Goal: Task Accomplishment & Management: Manage account settings

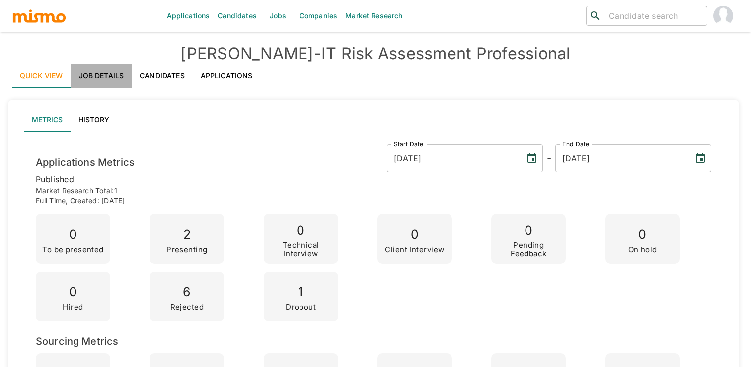
click at [120, 75] on link "Job Details" at bounding box center [101, 76] width 61 height 24
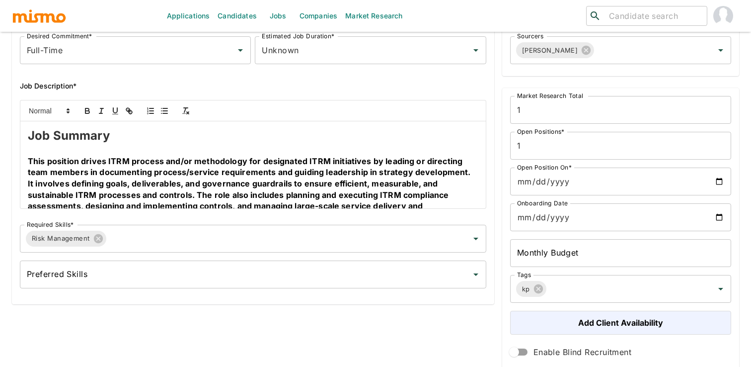
scroll to position [187, 0]
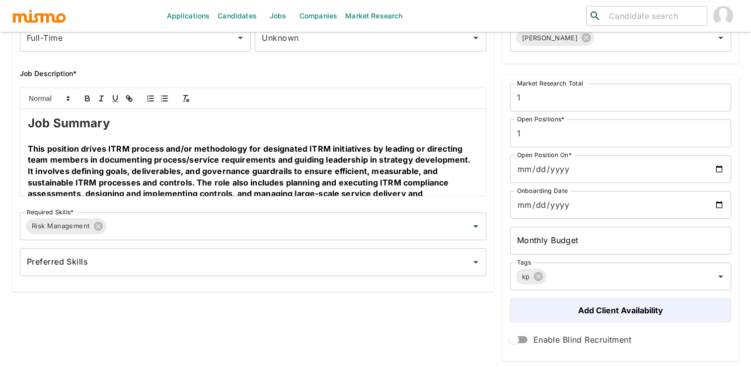
click at [234, 119] on h2 "Job Summary" at bounding box center [253, 123] width 450 height 17
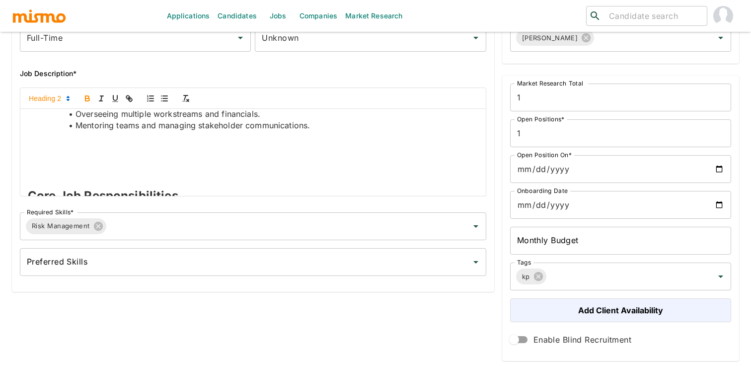
scroll to position [467, 0]
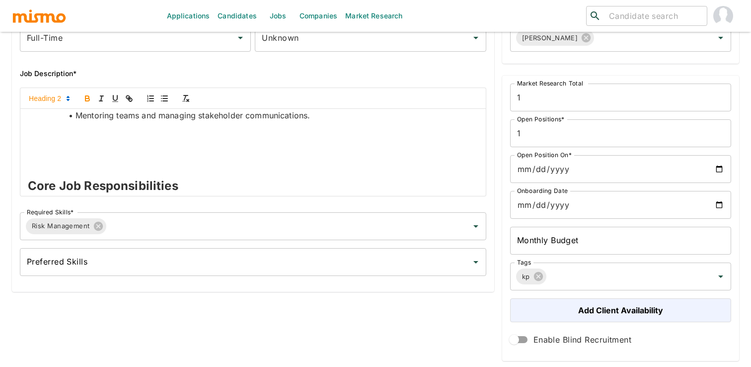
click at [260, 158] on p at bounding box center [253, 160] width 450 height 11
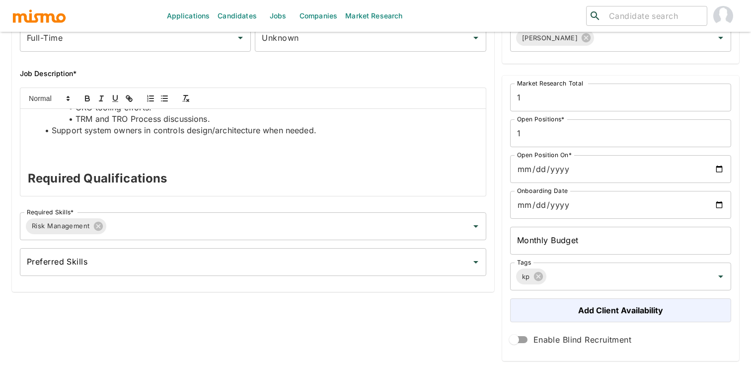
scroll to position [606, 0]
click at [255, 155] on p at bounding box center [253, 151] width 450 height 11
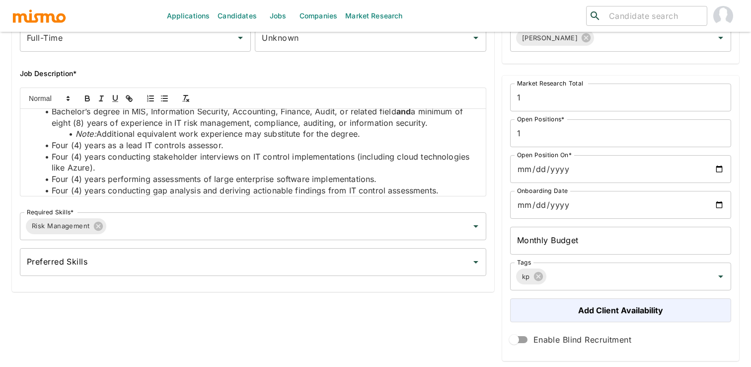
scroll to position [0, 0]
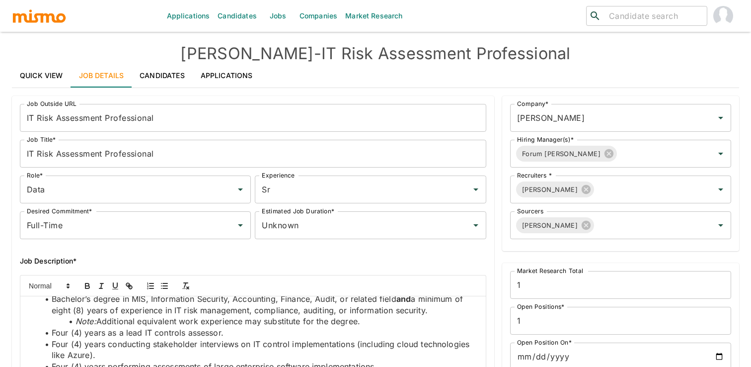
click at [47, 76] on link "Quick View" at bounding box center [41, 76] width 59 height 24
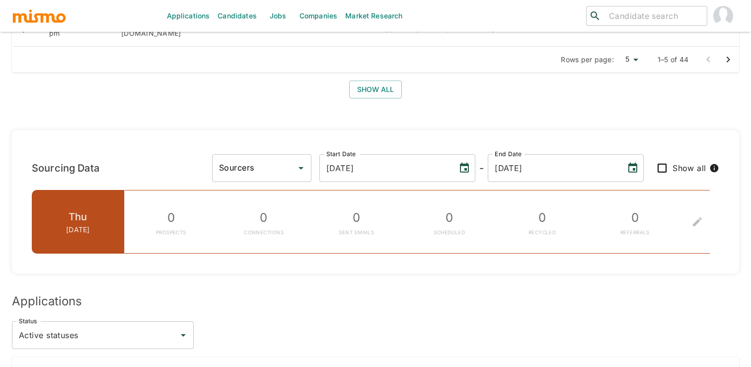
scroll to position [975, 0]
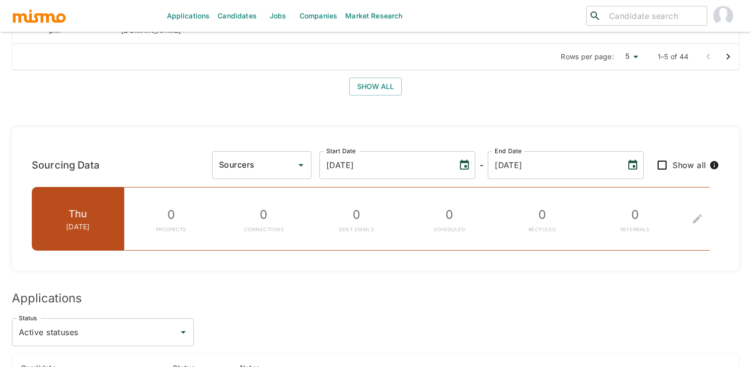
click at [292, 155] on input "Sourcers" at bounding box center [254, 164] width 75 height 19
click at [332, 162] on ul "Daniela Zito" at bounding box center [330, 153] width 99 height 28
click at [417, 107] on div "Sourcing Data Sourcers Sourcers Start Date 08/29/2025 Start Date - End Date 09/…" at bounding box center [373, 196] width 731 height 179
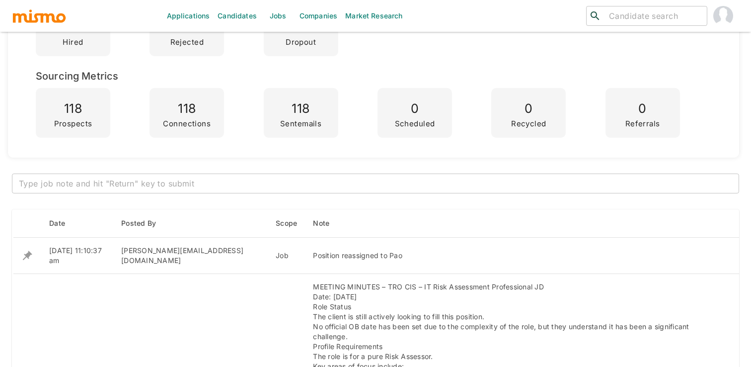
scroll to position [0, 0]
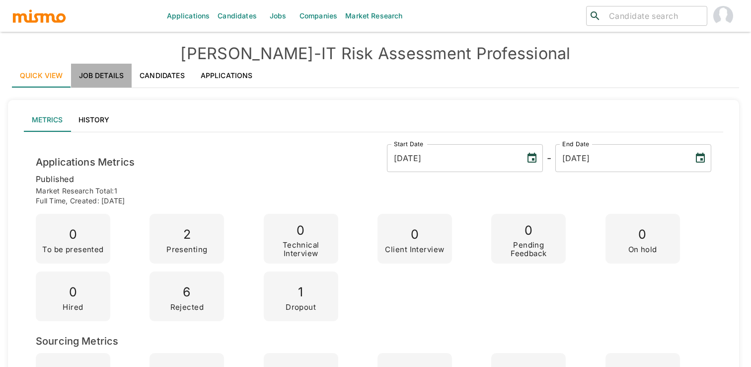
click at [114, 79] on link "Job Details" at bounding box center [101, 76] width 61 height 24
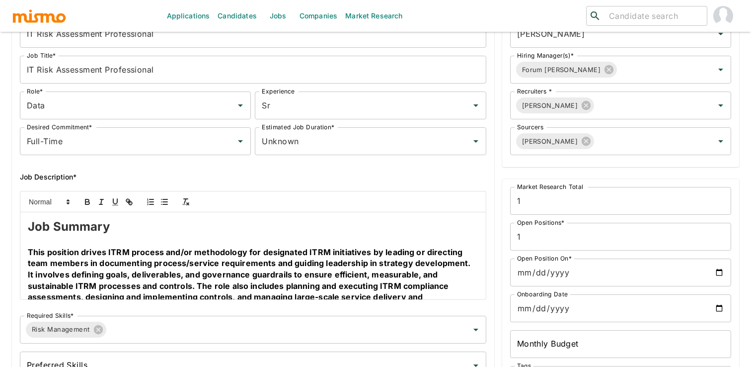
scroll to position [97, 0]
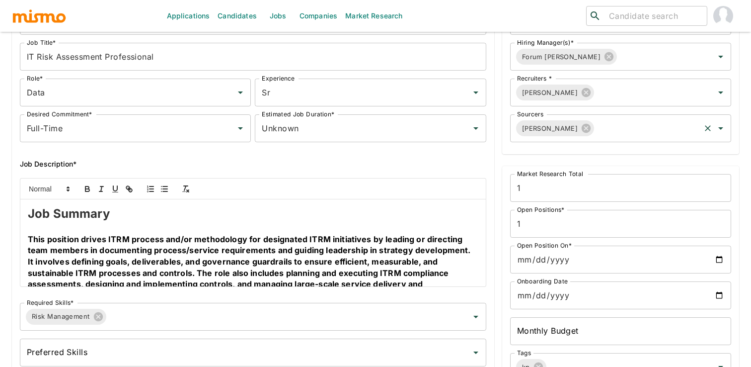
click at [632, 130] on input "Sourcers" at bounding box center [646, 128] width 103 height 19
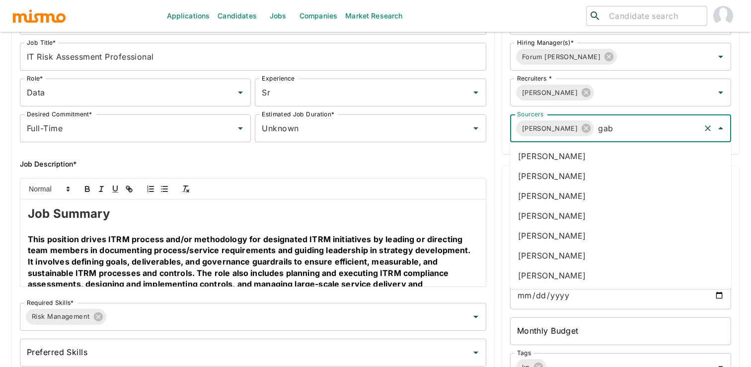
type input "gabr"
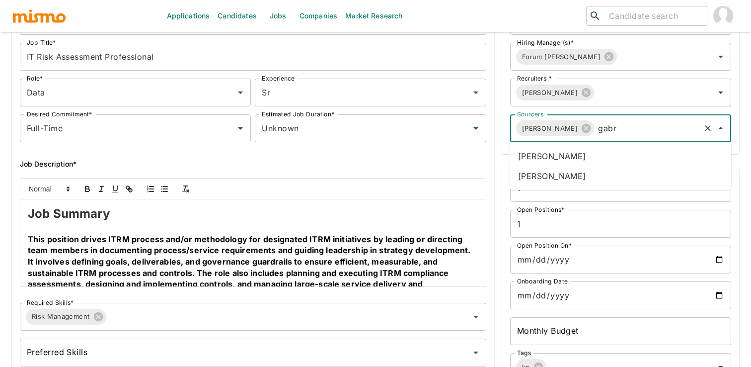
click at [634, 147] on li "Gabriel Hernandez" at bounding box center [620, 156] width 221 height 20
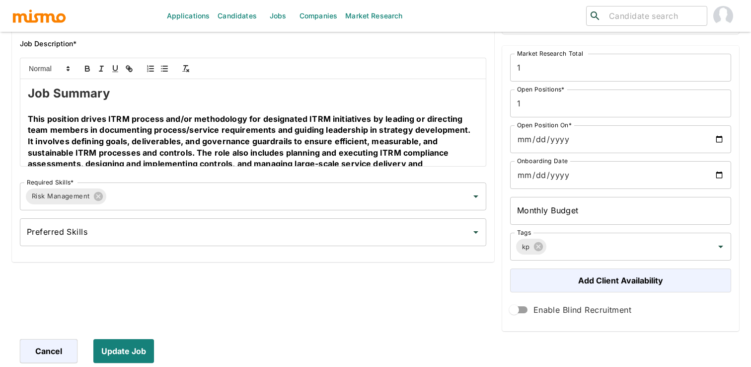
scroll to position [330, 0]
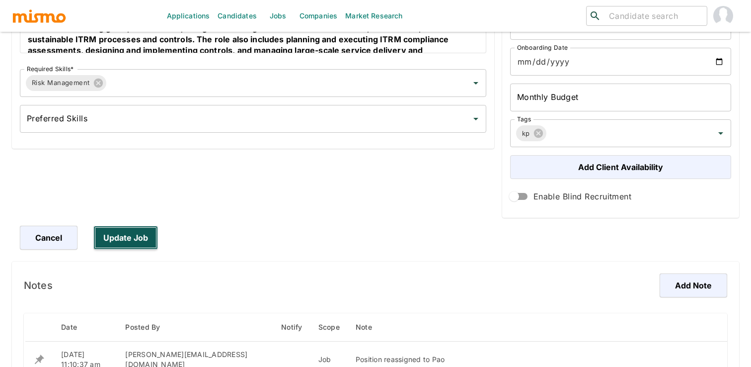
click at [144, 236] on button "Update Job" at bounding box center [125, 237] width 65 height 24
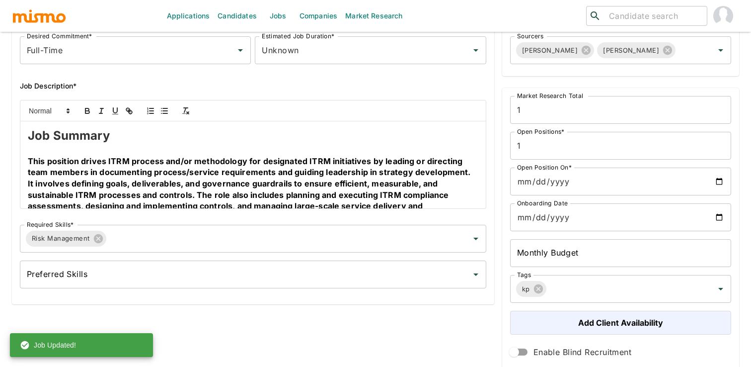
scroll to position [0, 0]
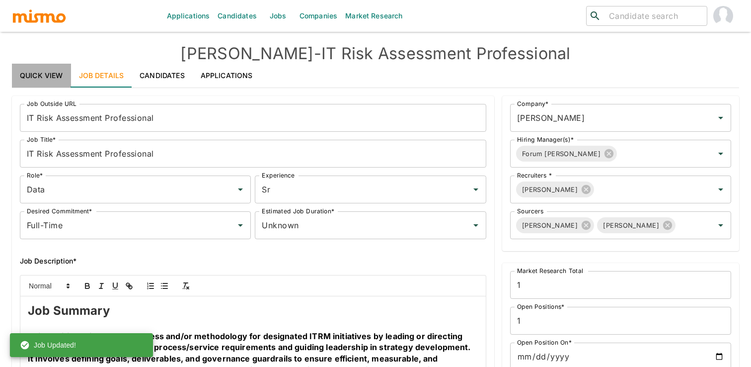
click at [44, 85] on link "Quick View" at bounding box center [41, 76] width 59 height 24
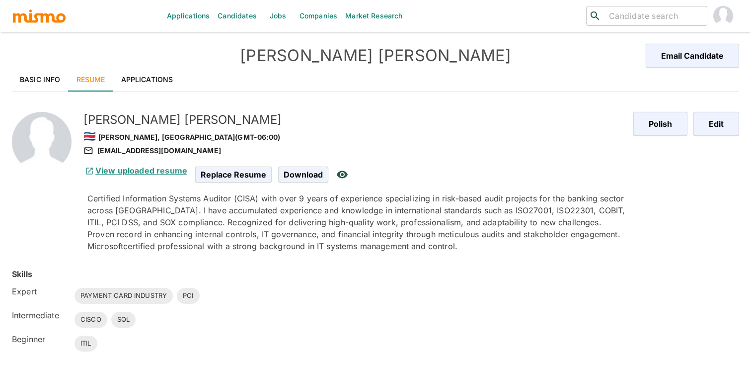
click at [160, 172] on link "View uploaded resume" at bounding box center [135, 170] width 104 height 10
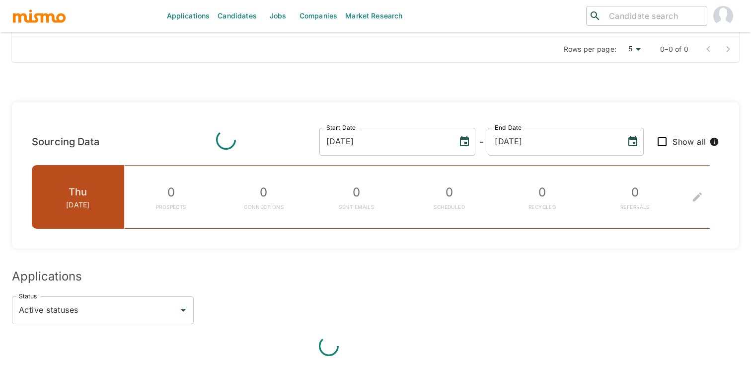
scroll to position [594, 0]
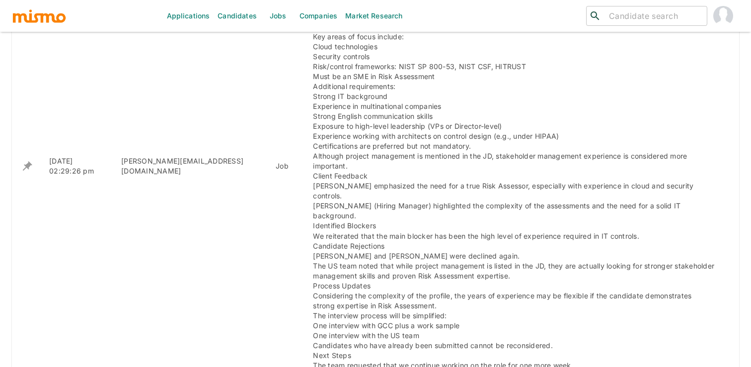
click at [335, 152] on div "MEETING MINUTES – TRO CIS – IT Risk Assessment Professional JD Date: July 22nd …" at bounding box center [514, 166] width 402 height 428
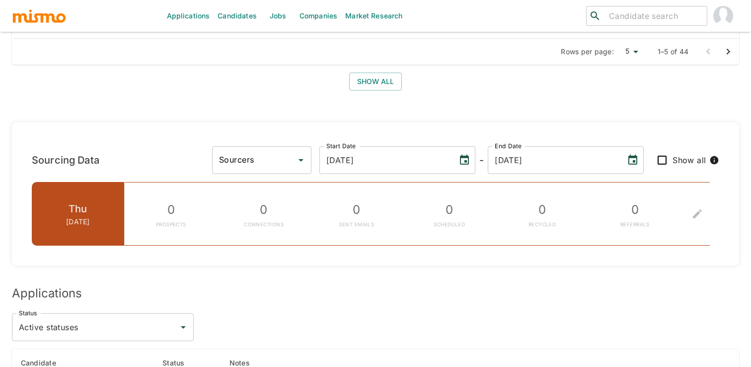
scroll to position [971, 0]
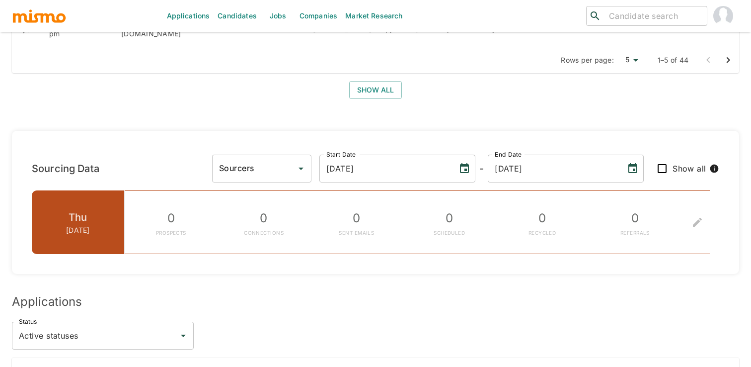
click at [292, 159] on input "Sourcers" at bounding box center [254, 168] width 75 height 19
click at [326, 176] on li "Gabriel Hernandez" at bounding box center [330, 176] width 99 height 20
type input "Gabriel Hernandez"
click at [678, 190] on div "0 REFERRALS" at bounding box center [634, 222] width 93 height 64
click at [697, 218] on icon "To edit the metrics, please select a sourcer first." at bounding box center [697, 222] width 9 height 9
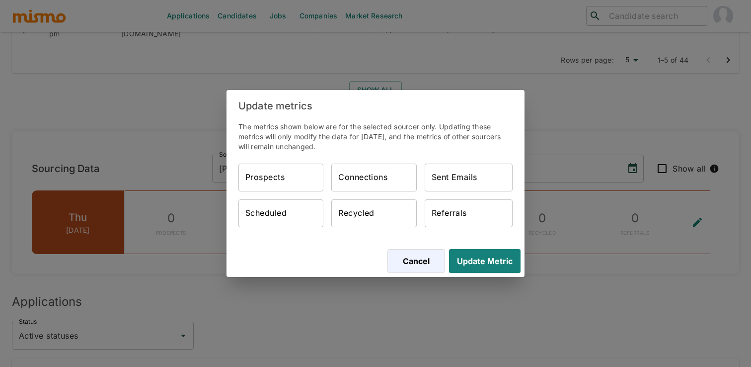
click at [283, 175] on input "Prospects" at bounding box center [280, 177] width 85 height 28
type input "6"
click at [372, 181] on input "Connections" at bounding box center [373, 177] width 85 height 28
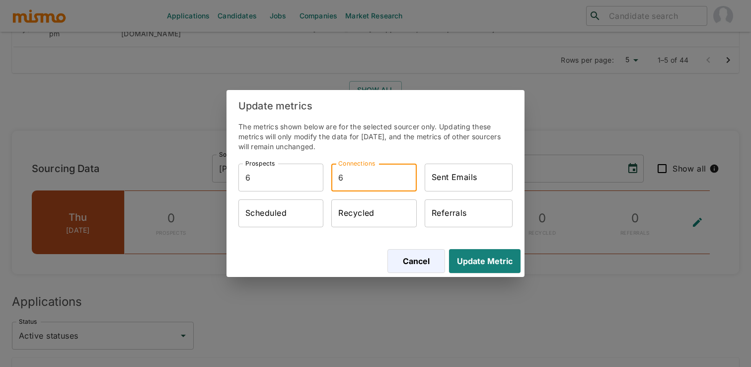
type input "6"
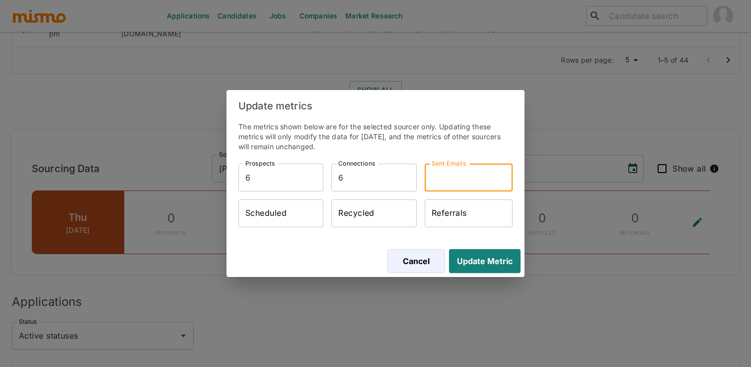
click at [446, 181] on input "Sent Emails" at bounding box center [469, 177] width 88 height 28
type input "6"
click at [469, 245] on div "Cancel Update Metric" at bounding box center [375, 261] width 298 height 32
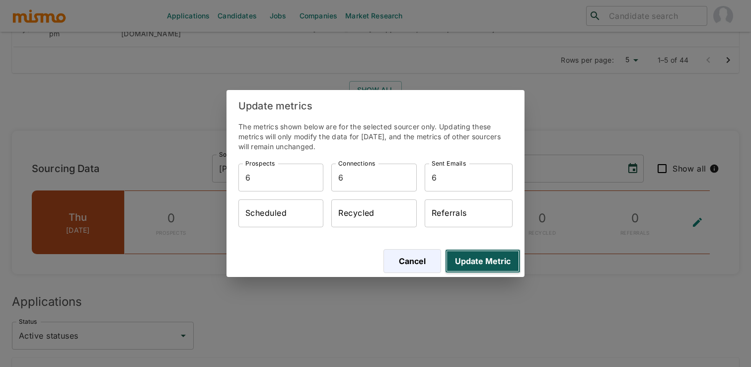
click at [472, 254] on button "Update Metric" at bounding box center [482, 261] width 75 height 24
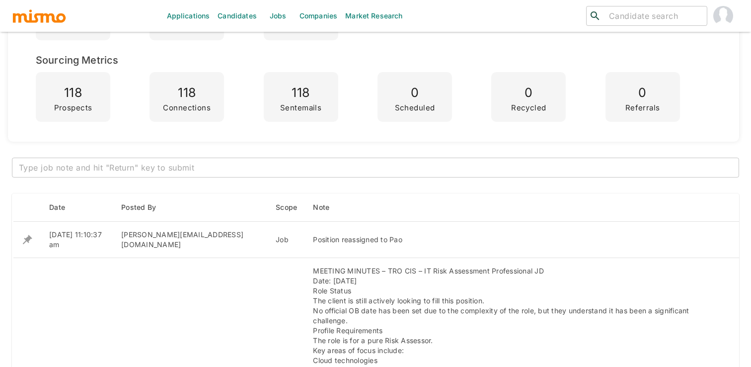
scroll to position [279, 0]
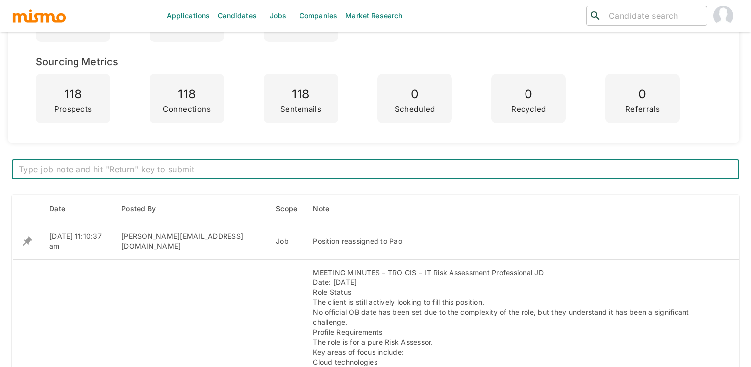
click at [367, 174] on textarea at bounding box center [375, 168] width 713 height 11
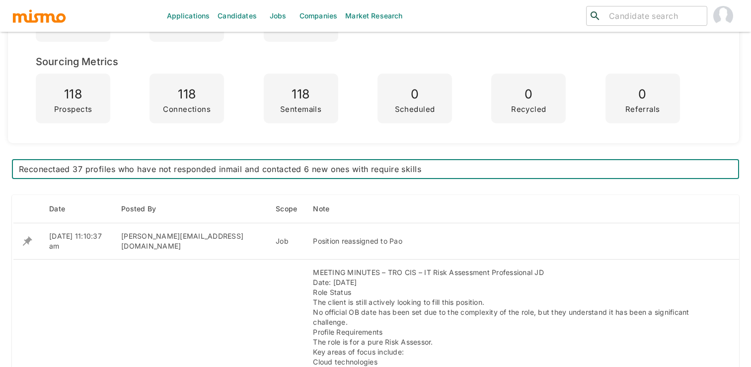
type textarea "Reconectaed 37 profiles who have not responded inmail and contacted 6 new ones …"
click at [471, 167] on textarea "Reconectaed 37 profiles who have not responded inmail and contacted 6 new ones …" at bounding box center [375, 168] width 713 height 11
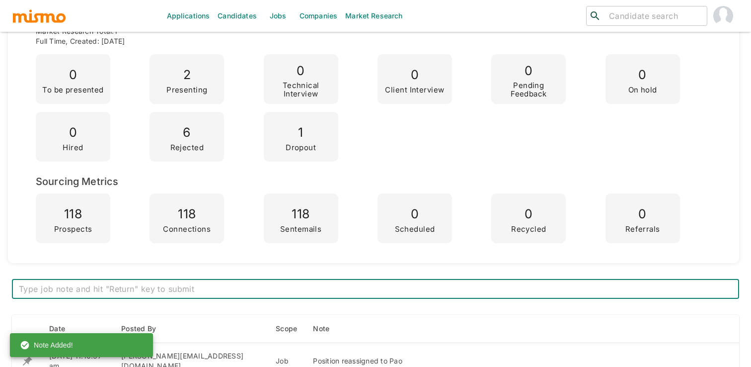
scroll to position [0, 0]
